Goal: Task Accomplishment & Management: Complete application form

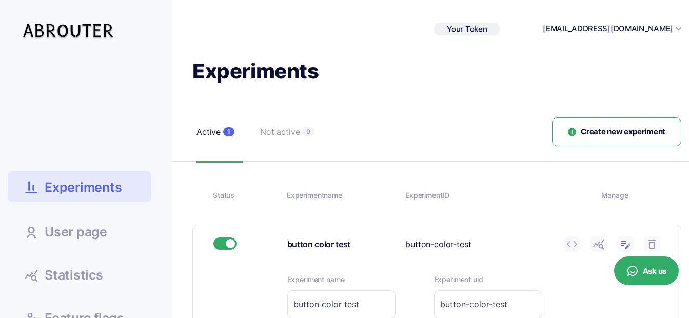
click at [487, 29] on span "Your Token" at bounding box center [467, 29] width 40 height 10
click at [609, 71] on h1 "Experiments" at bounding box center [436, 71] width 489 height 27
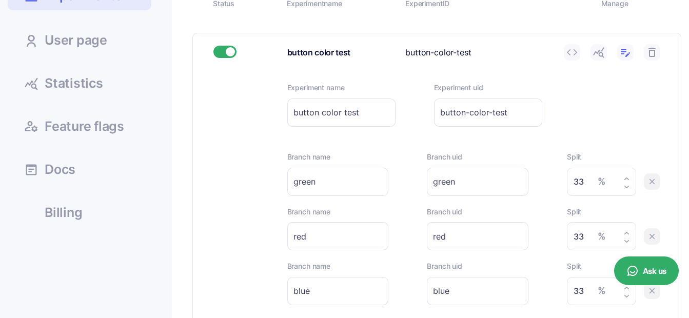
scroll to position [120, 0]
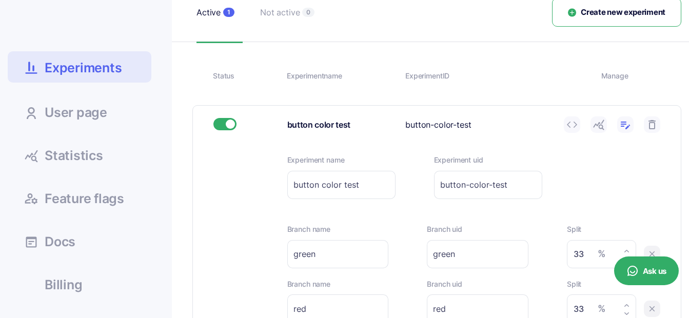
click at [600, 12] on span "Create new experiment" at bounding box center [623, 13] width 85 height 12
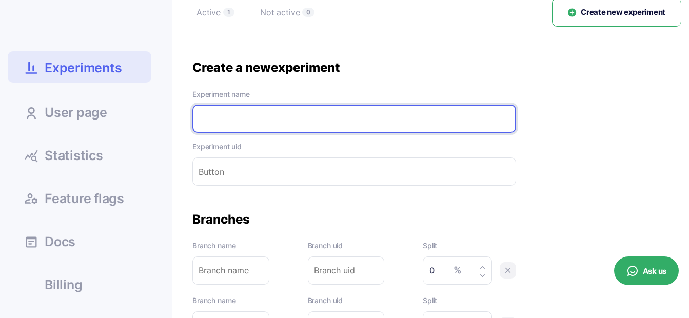
click at [299, 124] on input "text" at bounding box center [354, 119] width 324 height 28
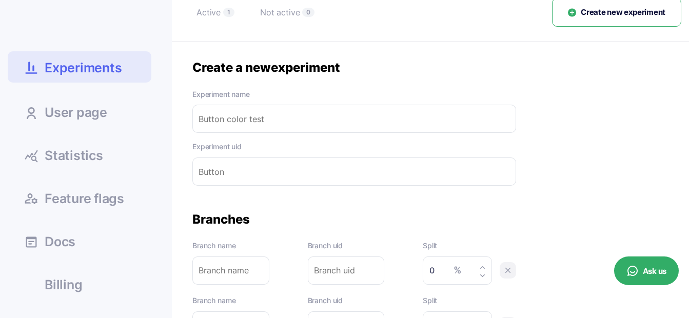
click at [382, 80] on div "Create a new experiment Experiment name Please enter experiment name. Experimen…" at bounding box center [354, 123] width 324 height 126
click at [322, 123] on input "text" at bounding box center [354, 119] width 324 height 28
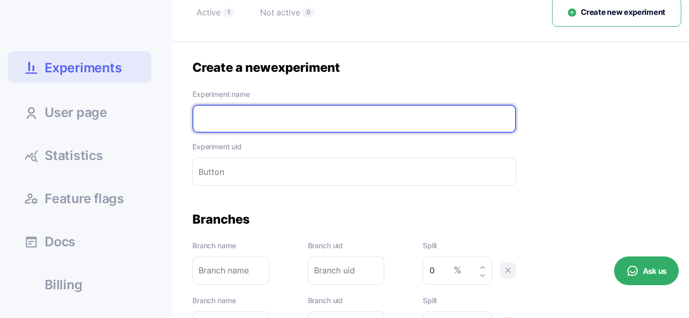
type input "W"
type input "Wi"
type input "Wis"
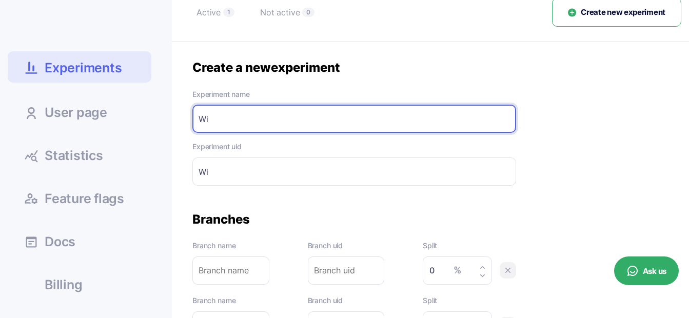
type input "Wis"
type input "Wist"
type input "Wisti"
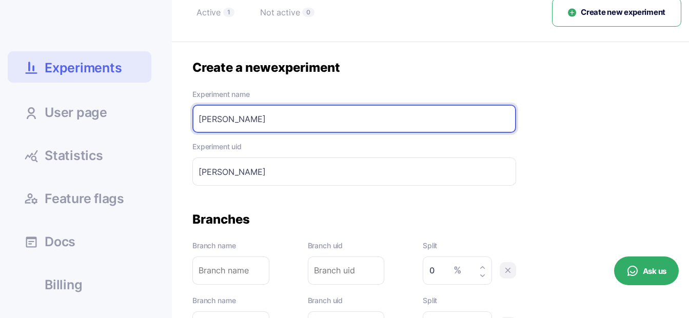
type input "Wistia"
type input "Wistia-"
type input "Wistia e"
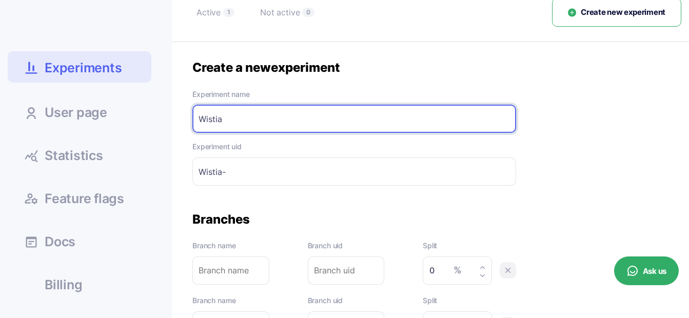
type input "Wistia-e"
type input "Wistia em"
type input "Wistia-em"
type input "Wistia emb"
type input "Wistia-emb"
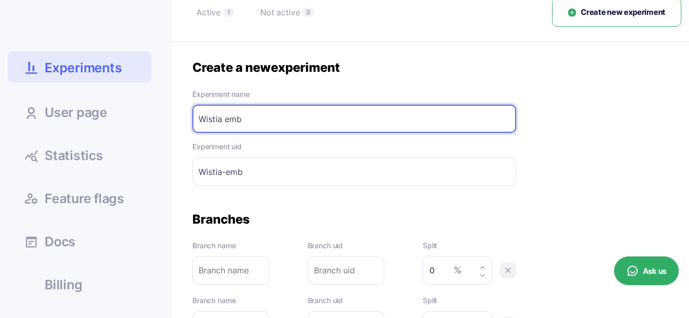
type input "Wistia embe"
type input "Wistia-embe"
type input "Wistia embed"
type input "Wistia-embed"
type input "Wistia embed"
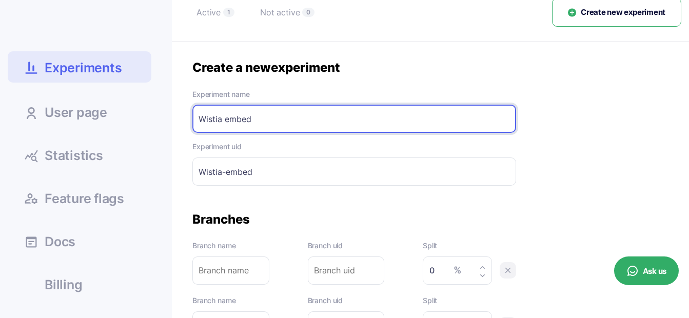
type input "Wistia-embed-"
type input "Wistia embed t"
type input "Wistia-embed-t"
type input "Wistia embed te"
type input "Wistia-embed-te"
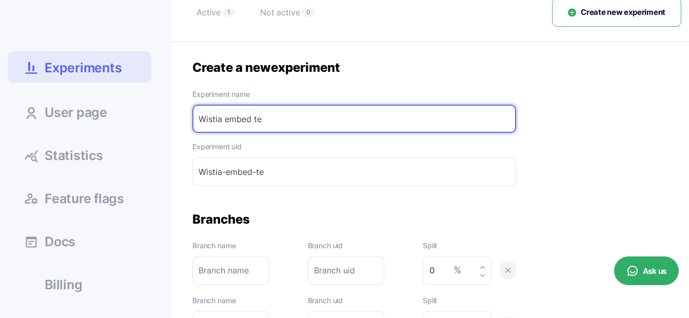
type input "Wistia embed tes"
type input "Wistia-embed-tes"
type input "Wistia embed test"
type input "Wistia-embed-test"
type input "Wistia embed test"
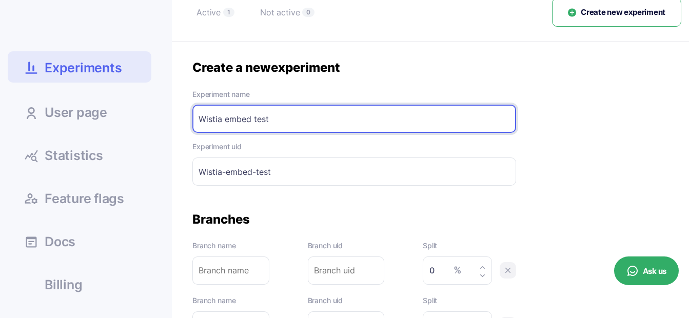
click at [338, 204] on div "Create a new experiment Experiment name Wistia embed test Please enter experime…" at bounding box center [436, 234] width 489 height 348
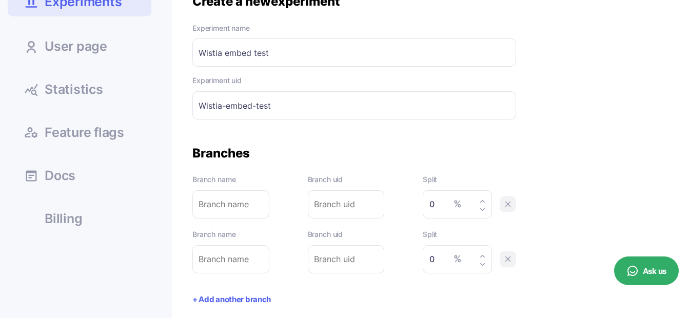
scroll to position [188, 0]
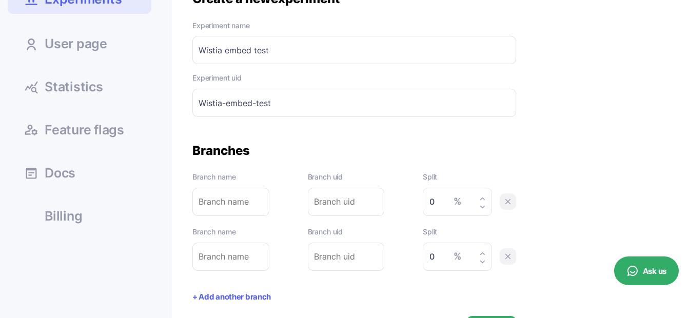
click at [214, 201] on input "text" at bounding box center [230, 202] width 77 height 28
type input "a"
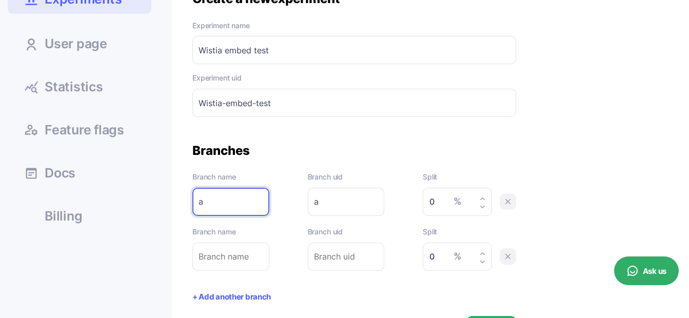
click at [199, 203] on input "a" at bounding box center [230, 202] width 77 height 28
type input "wa"
type input "w-a"
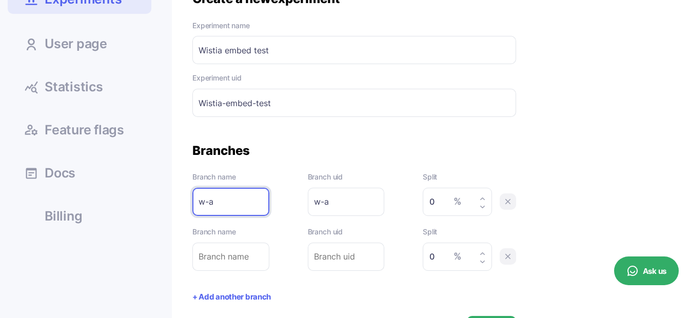
type input "wa"
type input "wia"
type input "wisa"
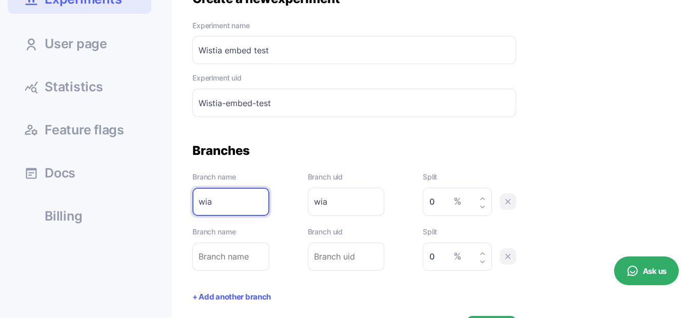
type input "wisa"
type input "wista"
type input "wistia"
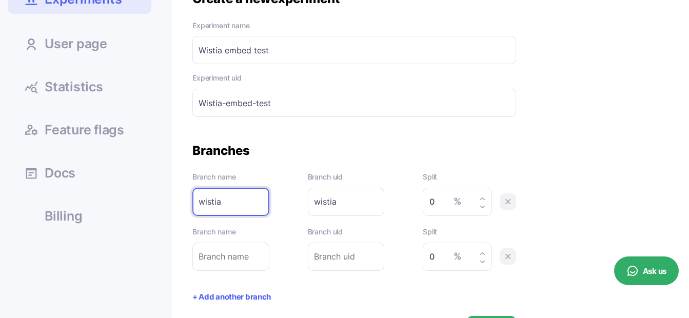
type input "wistiaa"
type input "wistia-a"
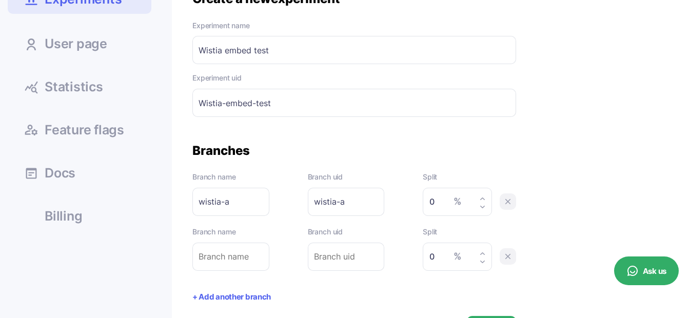
click at [434, 200] on input "0" at bounding box center [454, 201] width 50 height 15
type input "50"
click at [238, 255] on input "text" at bounding box center [230, 257] width 77 height 28
type input "w"
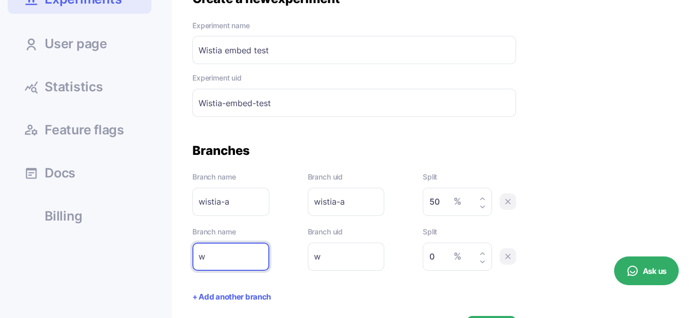
type input "wi"
type input "wis"
type input "wist"
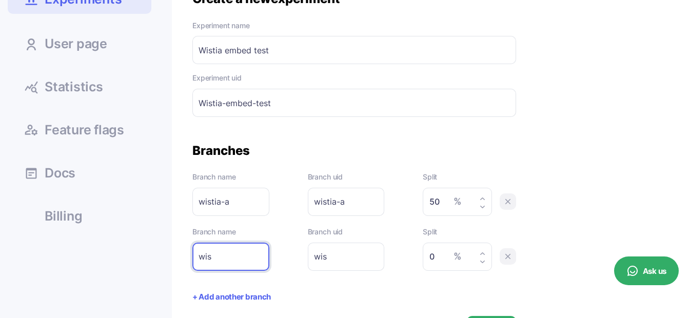
type input "wist"
type input "wisti"
type input "wistia"
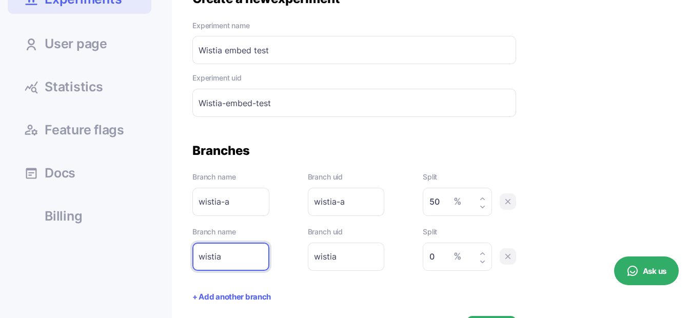
type input "wistia-"
type input "wistia-b"
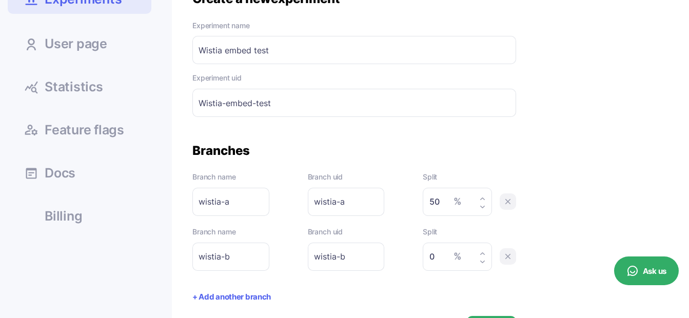
click at [432, 256] on input "0" at bounding box center [454, 256] width 50 height 15
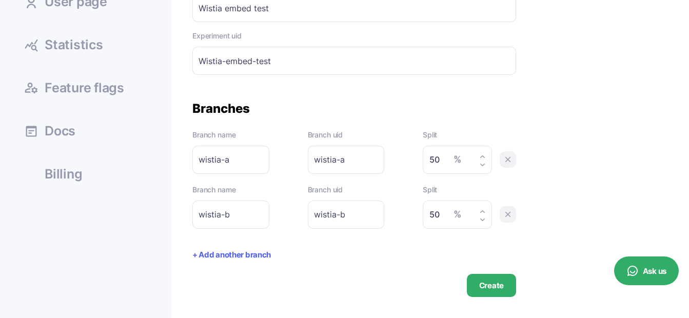
scroll to position [222, 0]
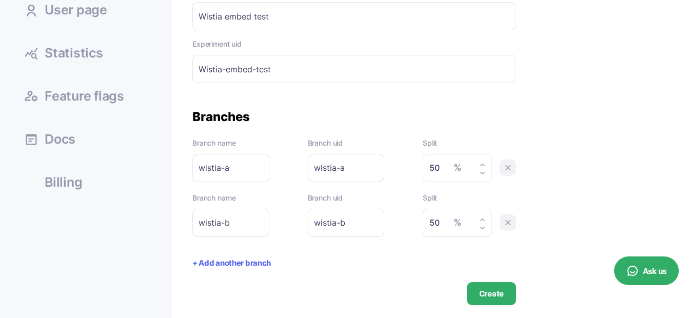
type input "50"
click at [490, 295] on button "Create" at bounding box center [491, 293] width 49 height 23
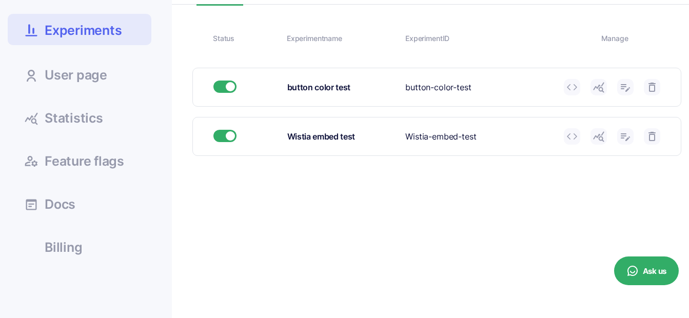
scroll to position [154, 0]
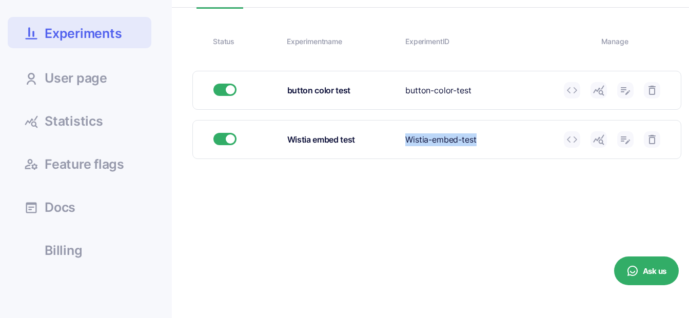
drag, startPoint x: 407, startPoint y: 139, endPoint x: 476, endPoint y: 142, distance: 68.8
click at [476, 142] on div "Experiment ID Wistia-embed-test" at bounding box center [480, 139] width 151 height 13
copy div "Wistia-embed-test"
click at [624, 138] on icon at bounding box center [625, 139] width 12 height 12
type input "Wistia embed test"
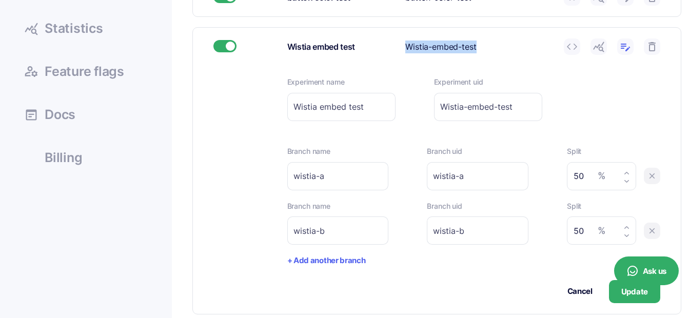
scroll to position [257, 0]
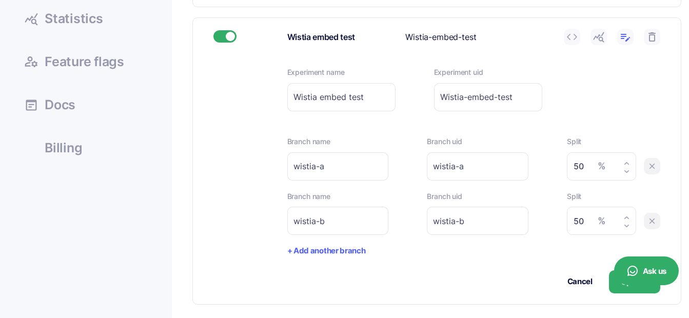
click at [218, 217] on div "Experiment name Wistia embed test Please enter experiment name. Experiment uid …" at bounding box center [437, 180] width 488 height 248
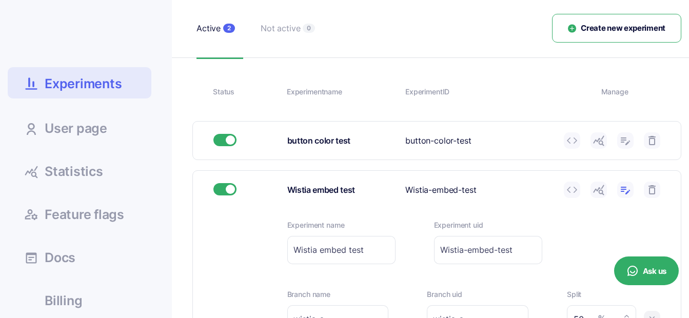
scroll to position [68, 0]
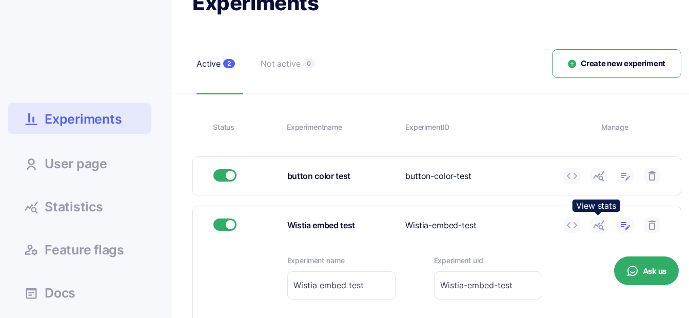
click at [597, 223] on icon at bounding box center [599, 225] width 12 height 12
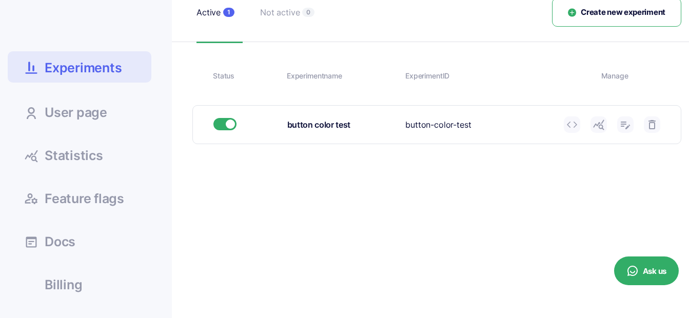
click at [626, 124] on icon at bounding box center [625, 125] width 12 height 12
type input "button color test"
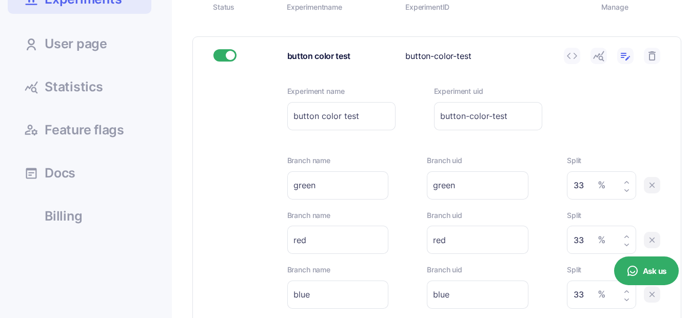
scroll to position [188, 0]
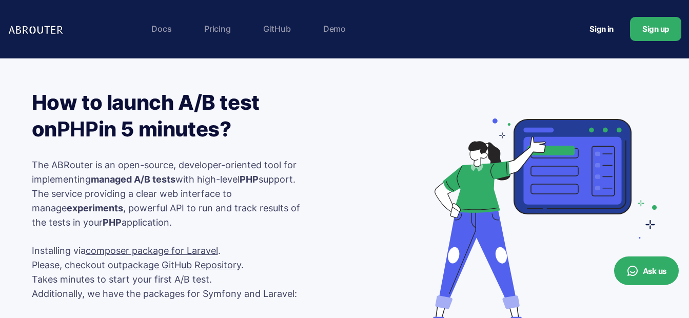
scroll to position [1368, 0]
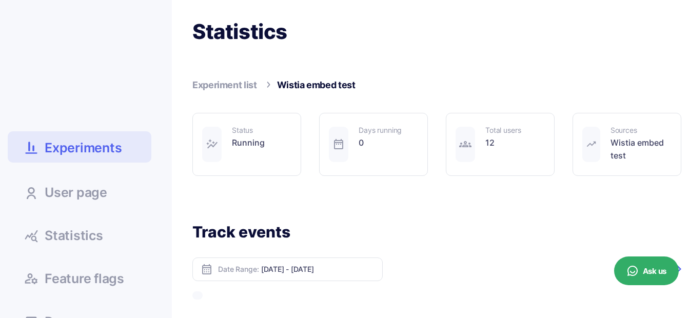
scroll to position [51, 0]
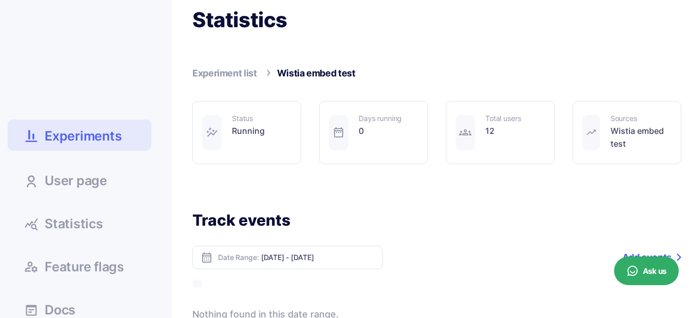
click at [505, 118] on div "Total users" at bounding box center [502, 118] width 35 height 7
click at [492, 133] on div "12" at bounding box center [502, 131] width 35 height 13
click at [460, 136] on img at bounding box center [465, 132] width 12 height 12
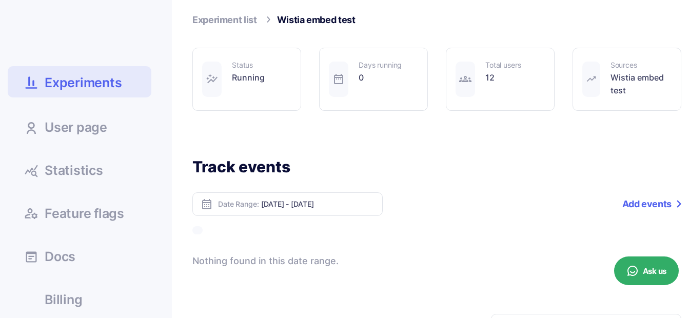
scroll to position [103, 0]
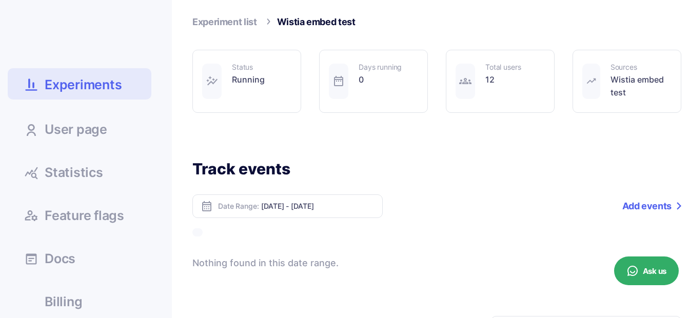
click at [630, 73] on div "Wistia embed test" at bounding box center [641, 86] width 61 height 26
click at [593, 80] on img at bounding box center [591, 81] width 11 height 12
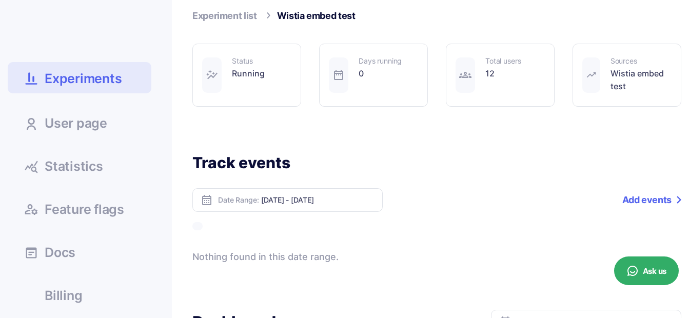
scroll to position [171, 0]
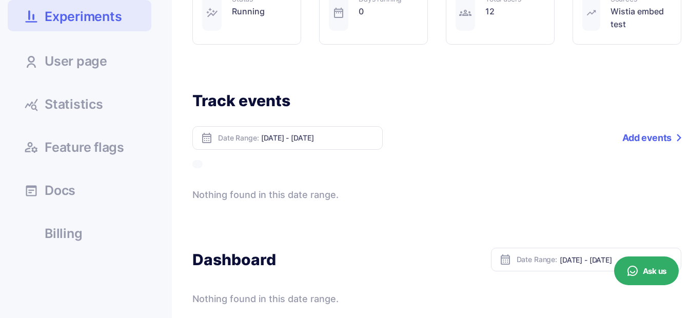
click at [649, 140] on link "Add events" at bounding box center [651, 138] width 59 height 24
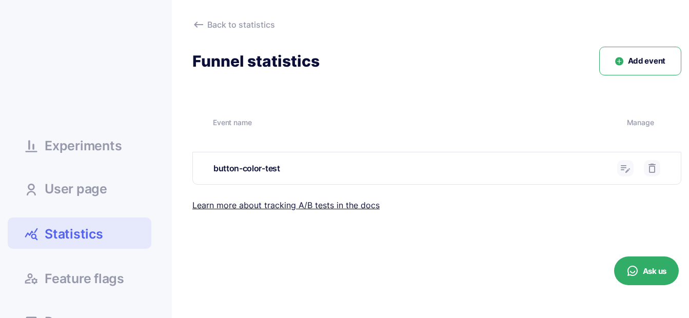
scroll to position [51, 0]
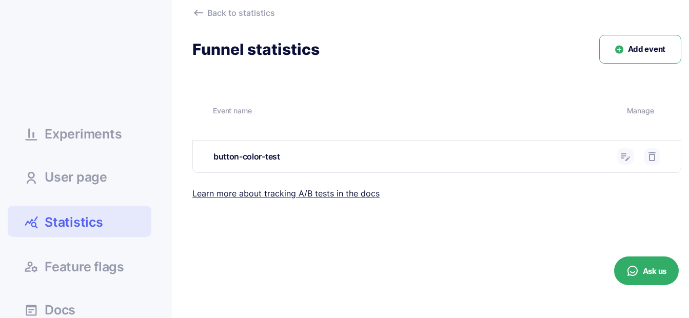
click at [622, 152] on icon at bounding box center [625, 156] width 12 height 12
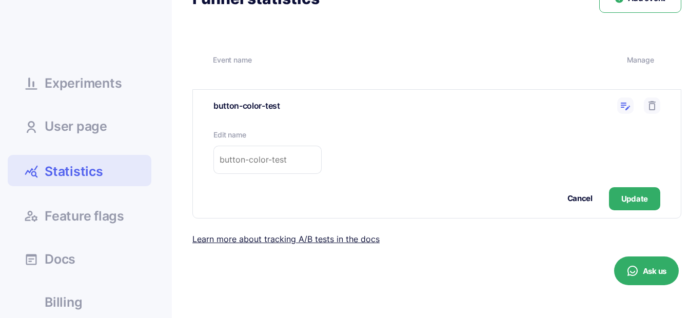
scroll to position [120, 0]
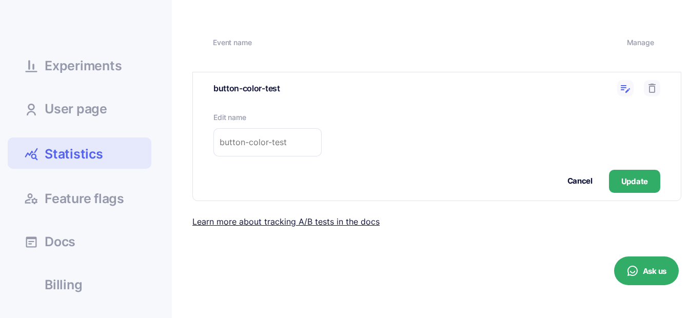
click at [624, 91] on icon at bounding box center [625, 88] width 12 height 12
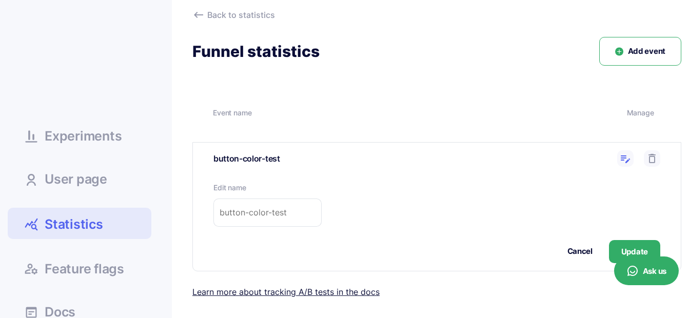
scroll to position [34, 0]
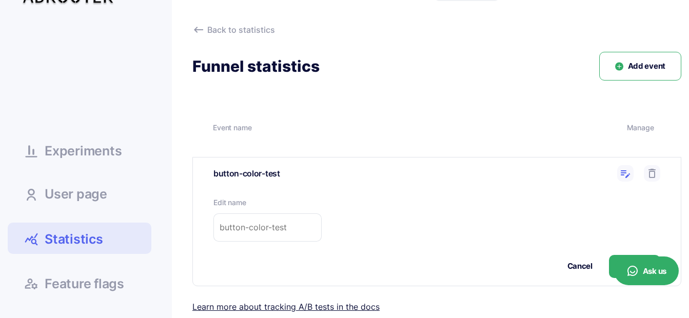
click at [625, 170] on use at bounding box center [625, 174] width 9 height 8
click at [230, 28] on link "Back to statistics" at bounding box center [436, 30] width 489 height 13
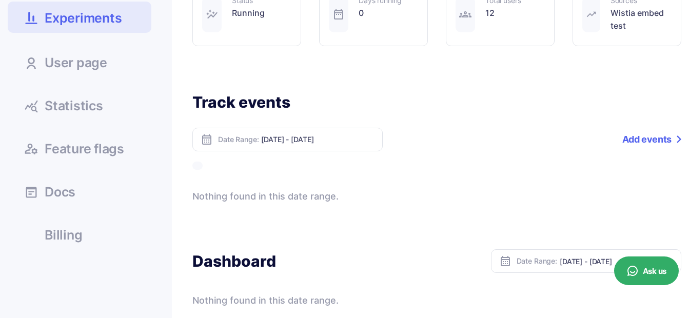
click at [69, 69] on span "User page" at bounding box center [76, 62] width 63 height 13
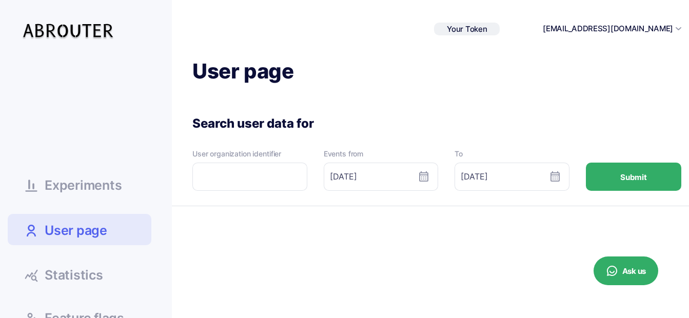
click at [79, 187] on span "Experiments" at bounding box center [83, 185] width 77 height 13
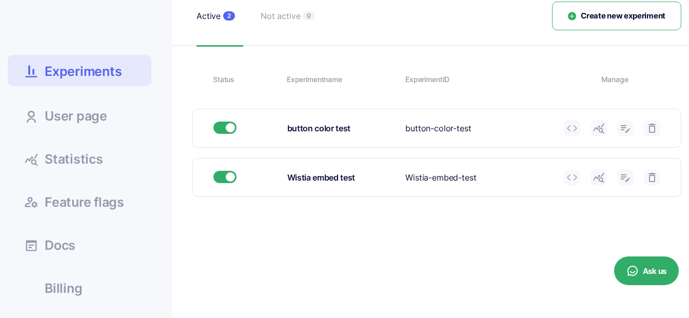
scroll to position [120, 0]
